Goal: Task Accomplishment & Management: Use online tool/utility

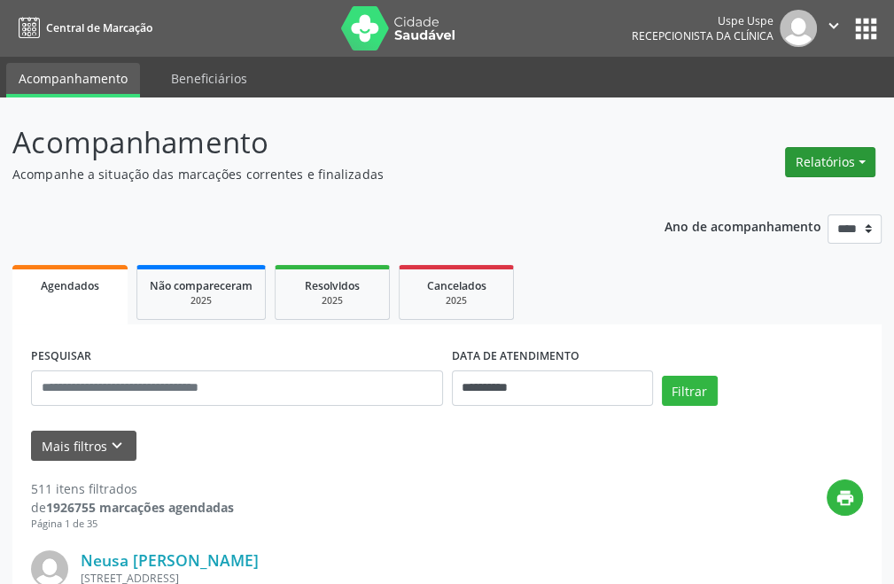
click at [813, 150] on button "Relatórios" at bounding box center [830, 162] width 90 height 30
click at [722, 208] on link "Agendamentos" at bounding box center [780, 200] width 190 height 25
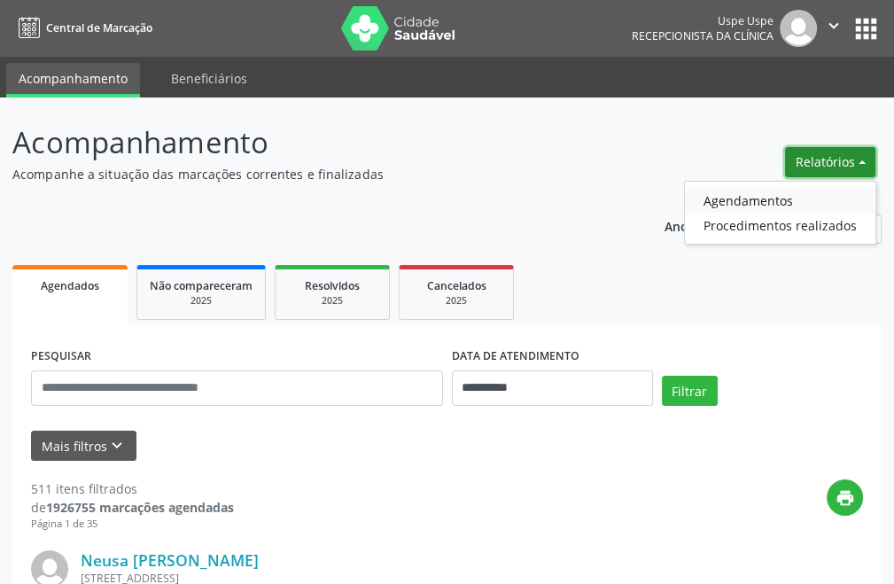
select select "*"
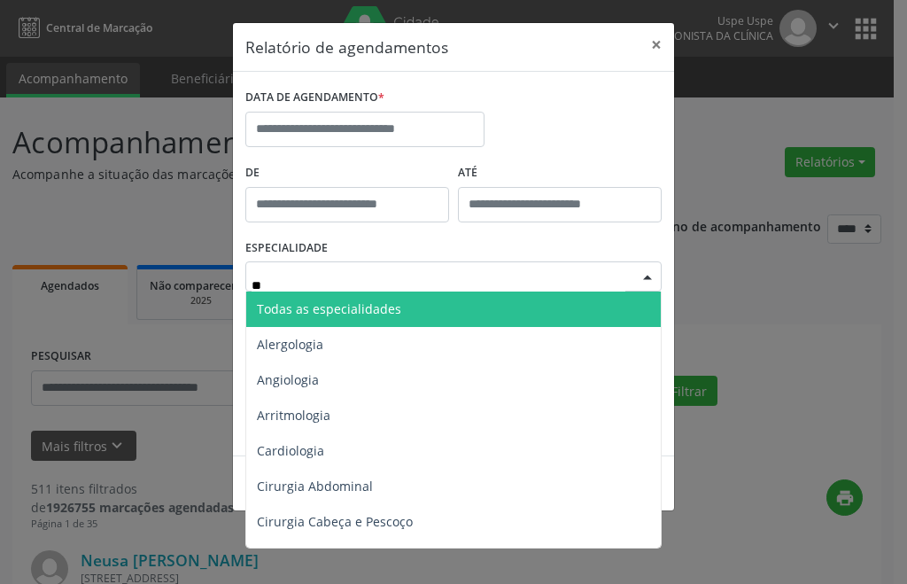
type input "***"
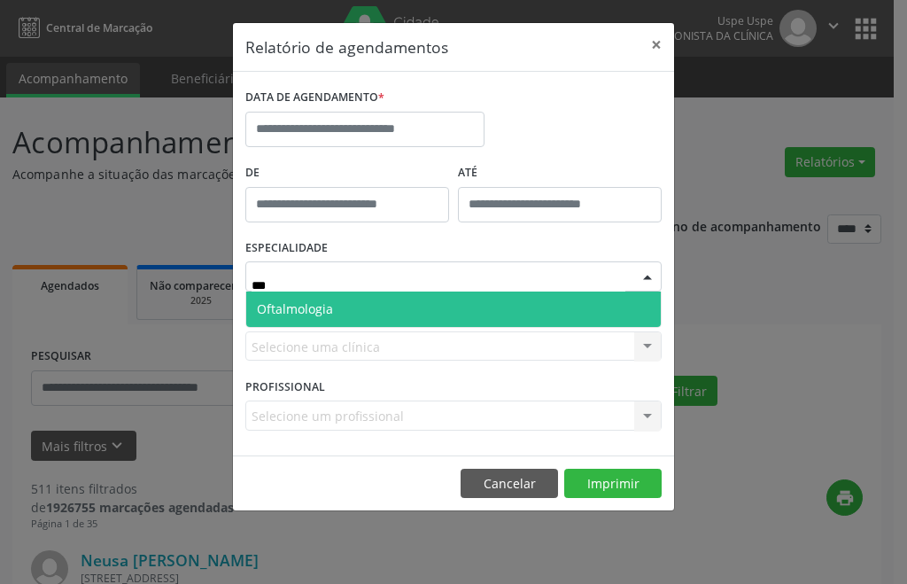
click at [364, 309] on span "Oftalmologia" at bounding box center [453, 308] width 415 height 35
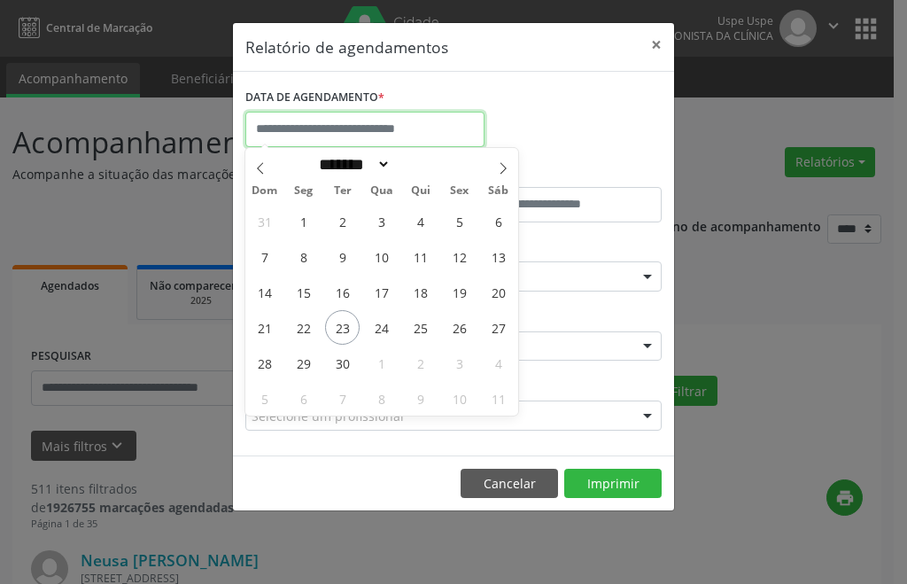
click at [384, 120] on input "text" at bounding box center [364, 129] width 239 height 35
click at [331, 324] on span "23" at bounding box center [342, 327] width 35 height 35
type input "**********"
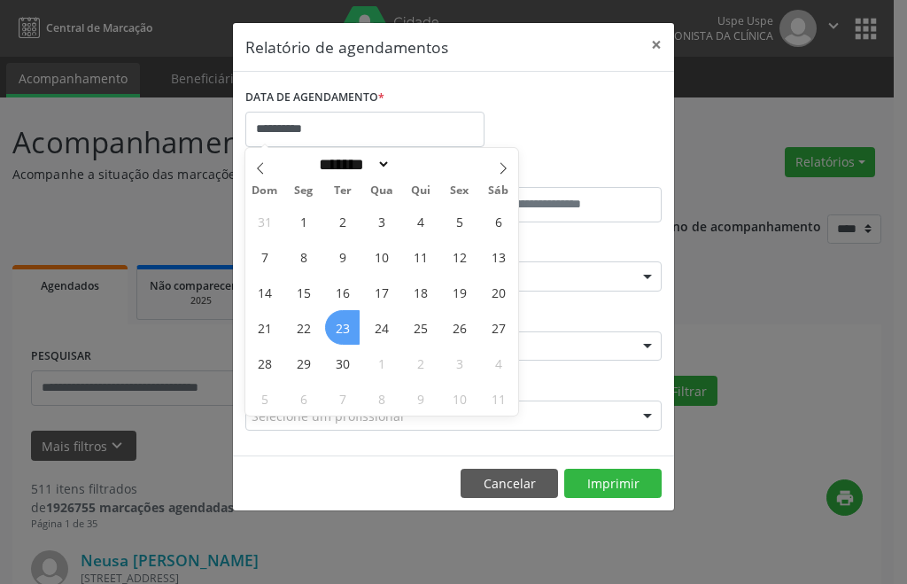
click at [331, 324] on span "23" at bounding box center [342, 327] width 35 height 35
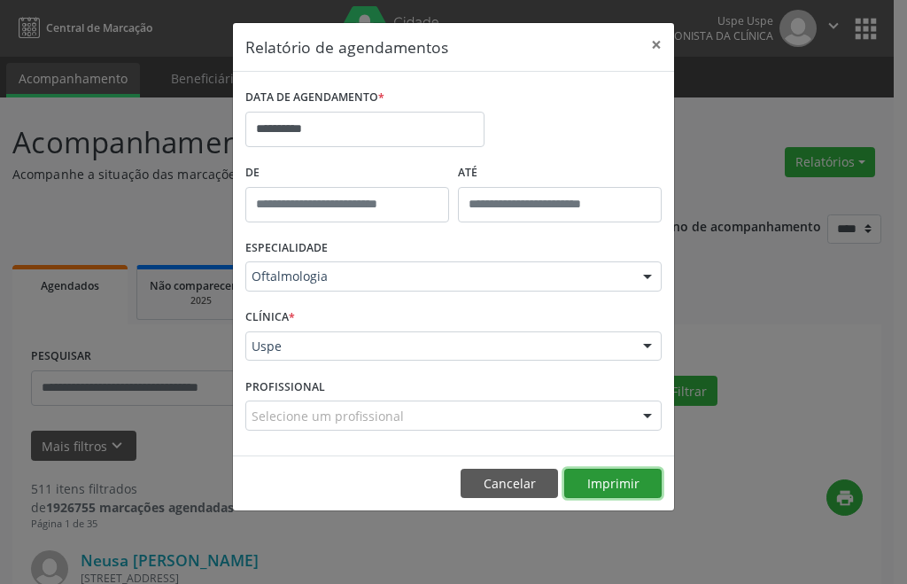
click at [626, 482] on button "Imprimir" at bounding box center [612, 484] width 97 height 30
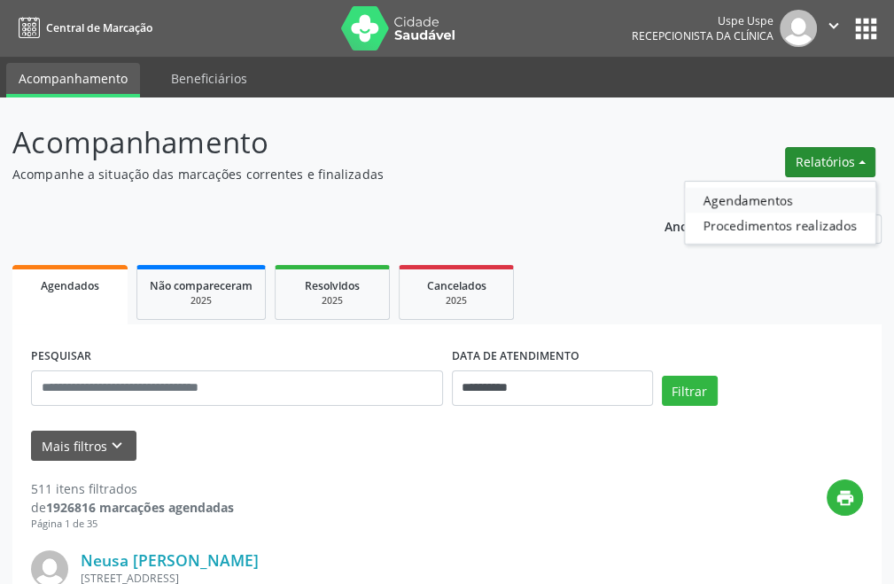
click at [769, 201] on link "Agendamentos" at bounding box center [780, 200] width 190 height 25
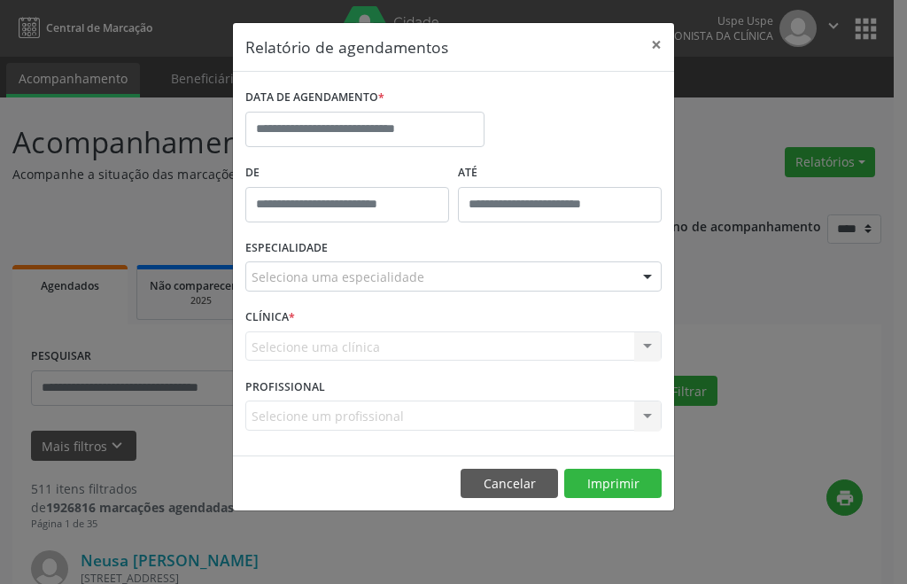
click at [317, 302] on div "ESPECIALIDADE Seleciona uma especialidade Todas as especialidades Alergologia A…" at bounding box center [453, 269] width 425 height 69
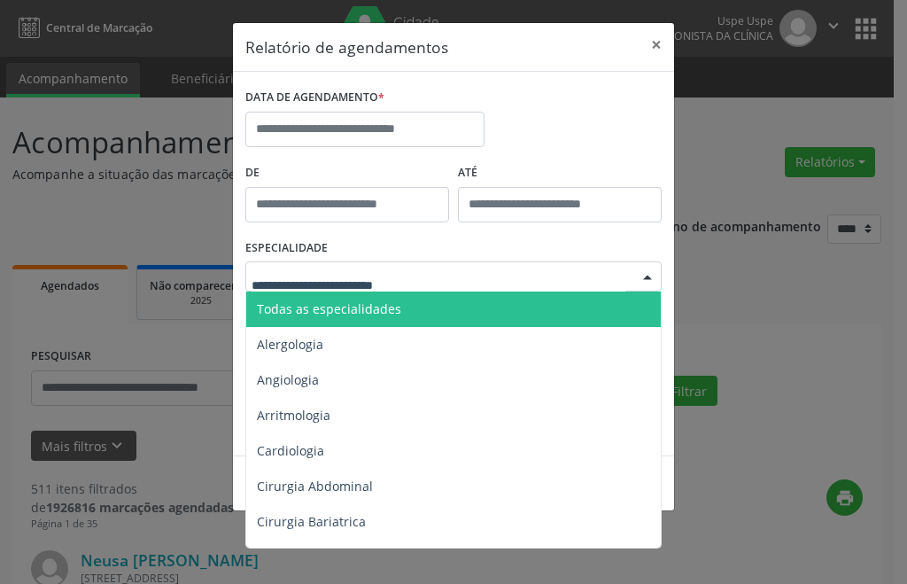
click at [309, 286] on div at bounding box center [453, 276] width 416 height 30
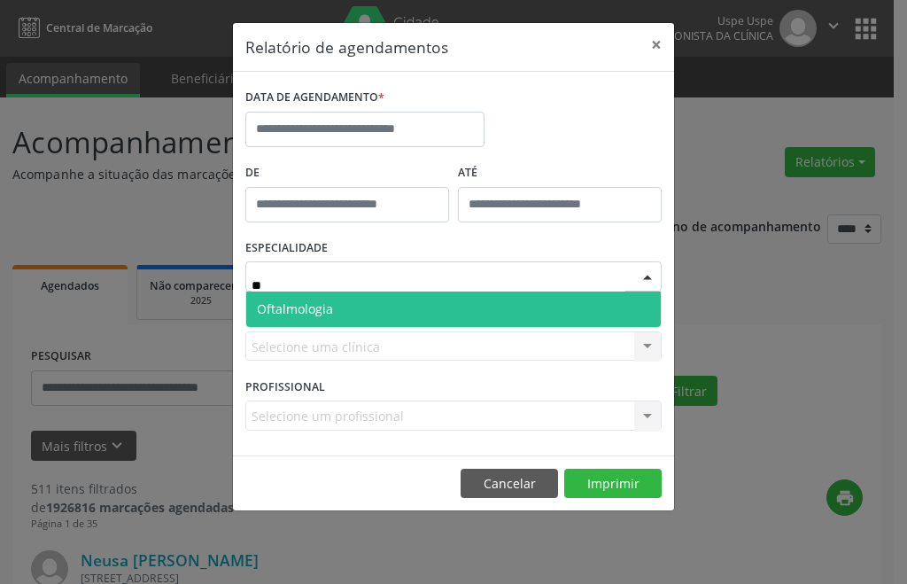
type input "***"
click at [312, 315] on span "Oftalmologia" at bounding box center [295, 308] width 76 height 17
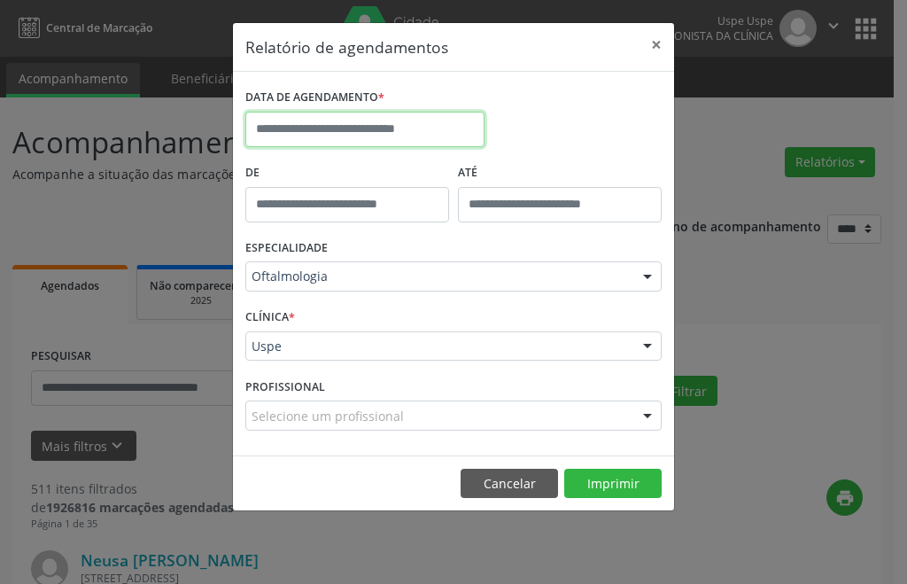
click at [332, 136] on input "text" at bounding box center [364, 129] width 239 height 35
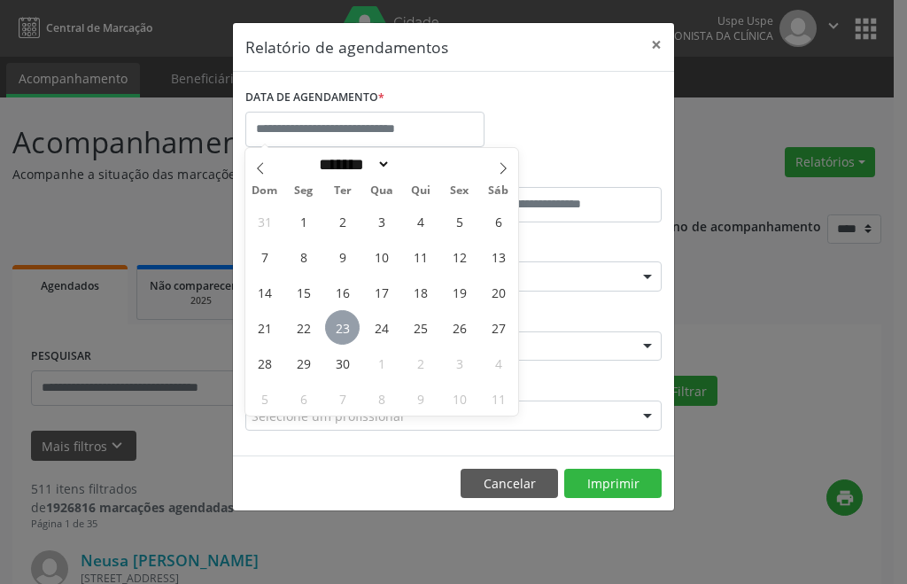
click at [342, 329] on span "23" at bounding box center [342, 327] width 35 height 35
type input "**********"
click at [342, 329] on span "23" at bounding box center [342, 327] width 35 height 35
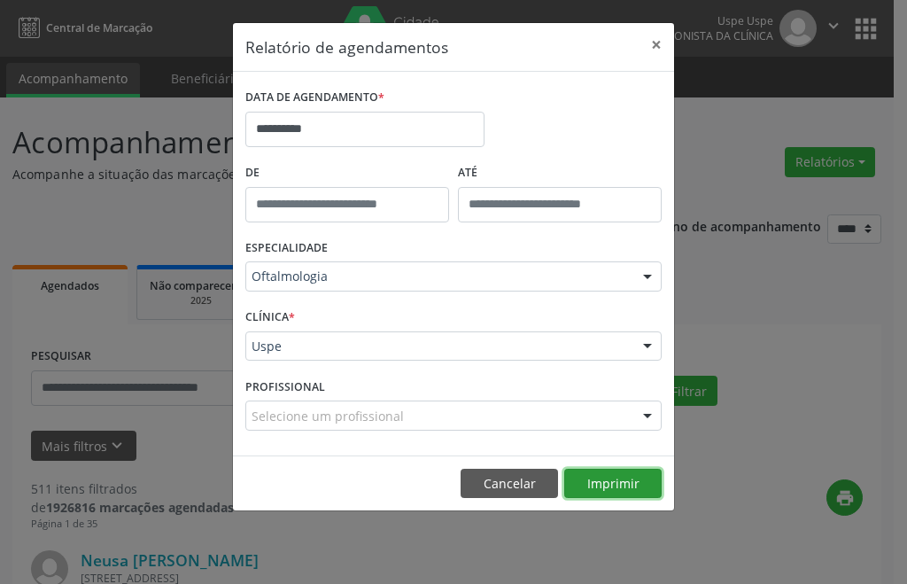
click at [606, 479] on button "Imprimir" at bounding box center [612, 484] width 97 height 30
click at [617, 482] on button "Imprimir" at bounding box center [612, 484] width 97 height 30
